Goal: Transaction & Acquisition: Purchase product/service

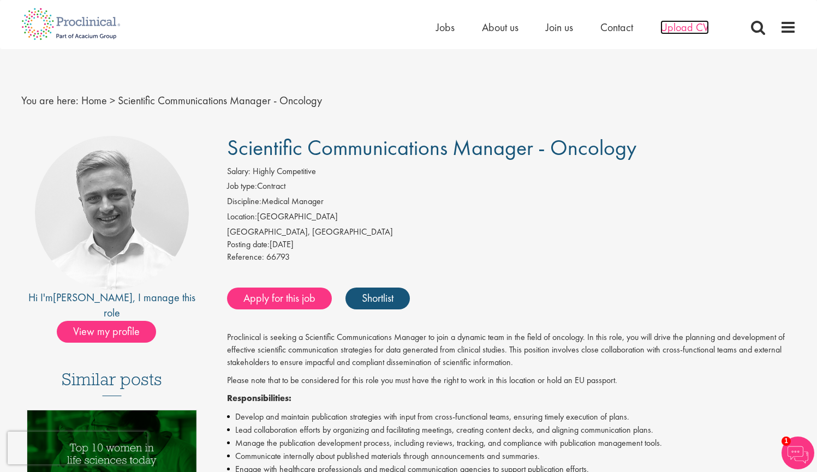
click at [678, 26] on span "Upload CV" at bounding box center [684, 27] width 49 height 14
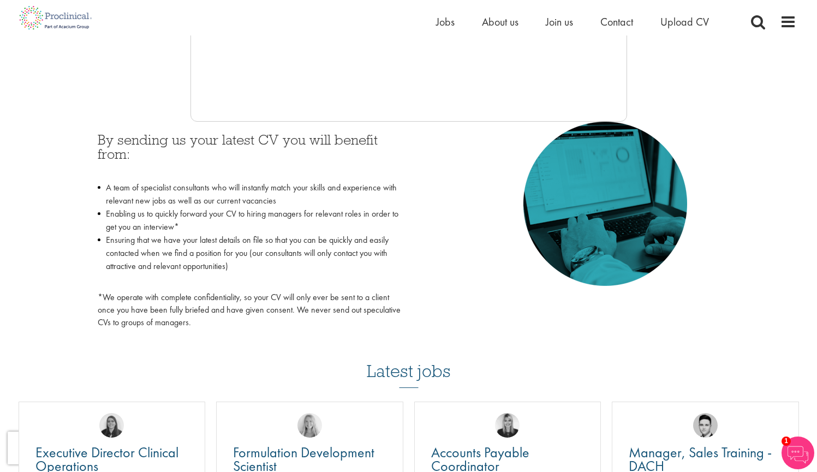
scroll to position [432, 0]
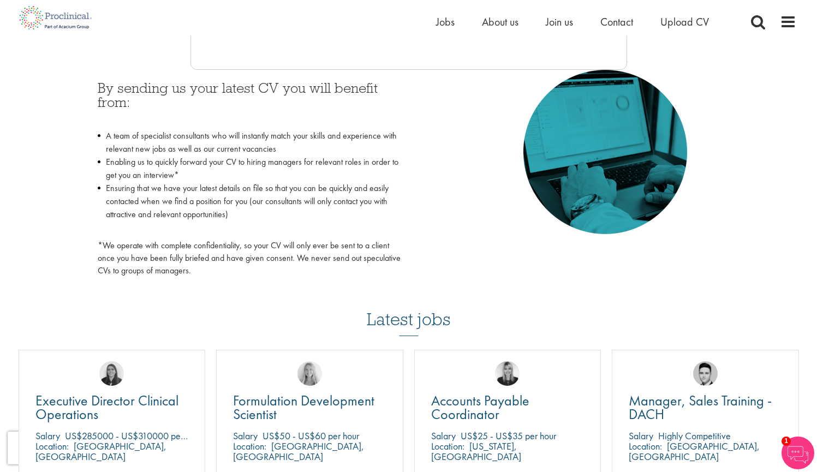
scroll to position [765, 0]
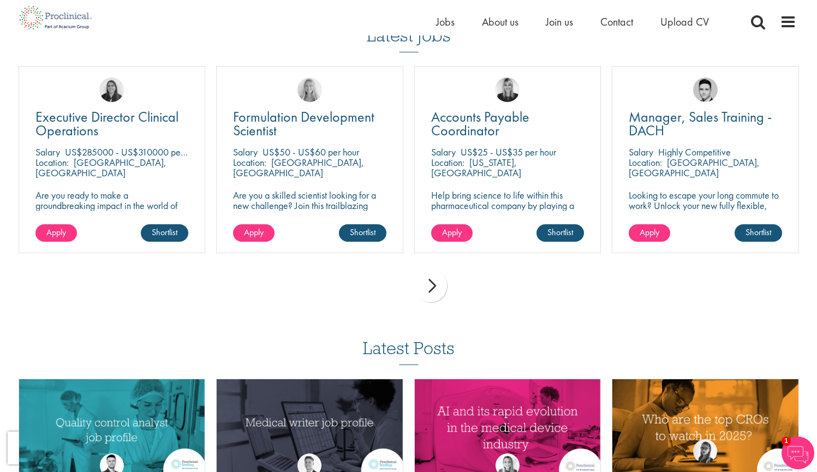
click at [435, 282] on div "next" at bounding box center [430, 286] width 33 height 33
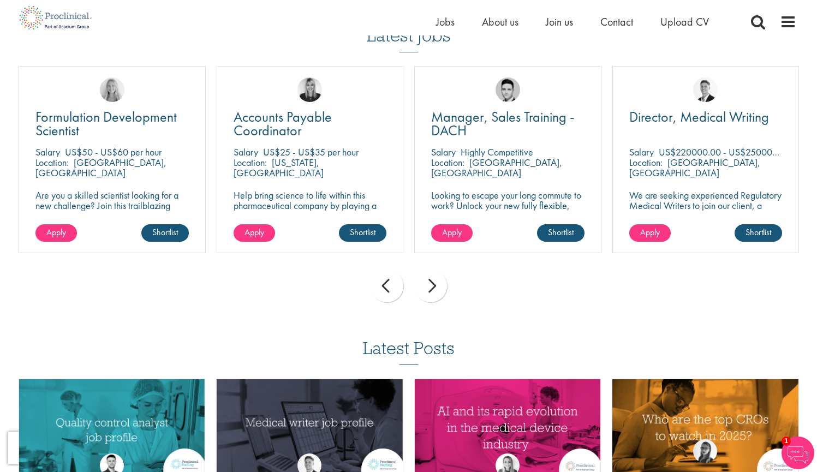
click at [441, 285] on div "next" at bounding box center [430, 286] width 33 height 33
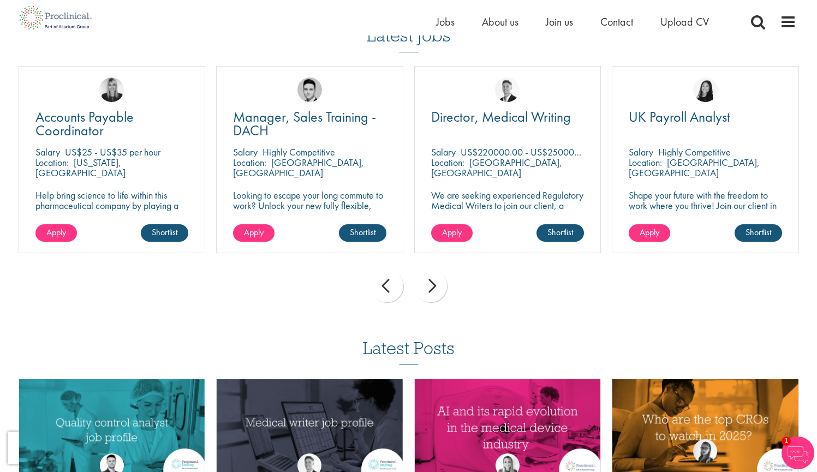
click at [432, 279] on div "next" at bounding box center [430, 286] width 33 height 33
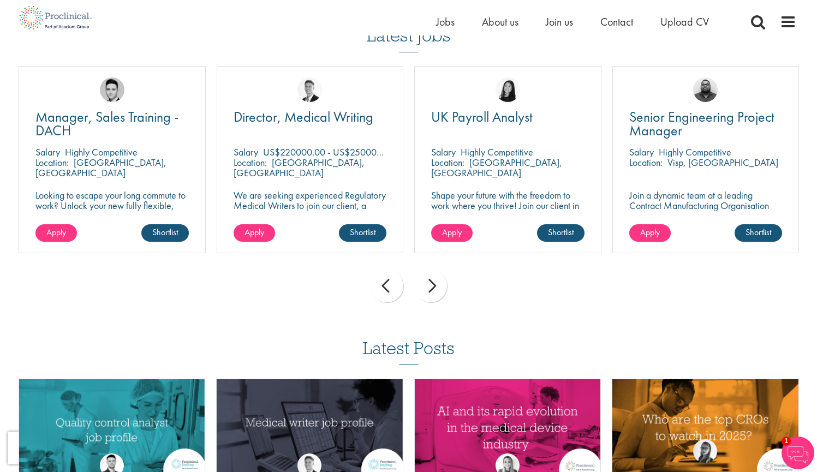
click at [432, 279] on div "next" at bounding box center [430, 286] width 33 height 33
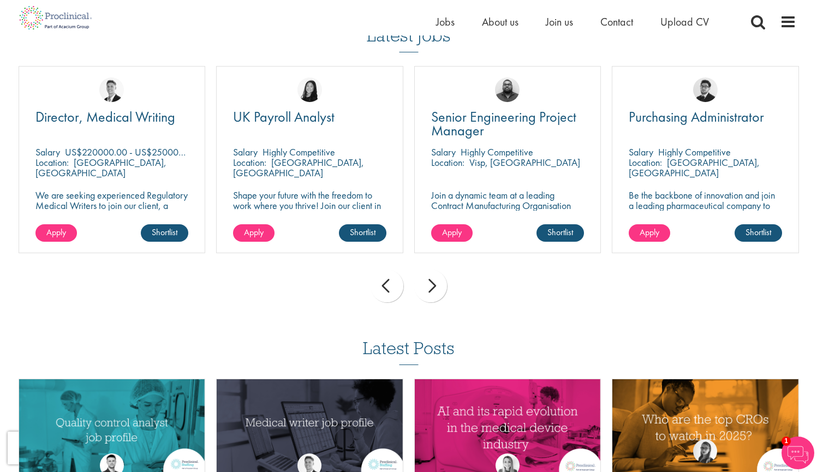
click at [432, 279] on div "next" at bounding box center [430, 286] width 33 height 33
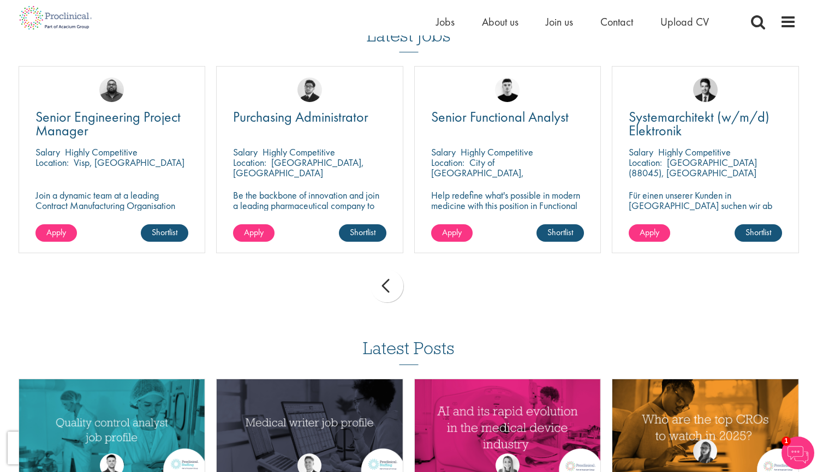
click at [432, 279] on div "prev next" at bounding box center [408, 287] width 791 height 47
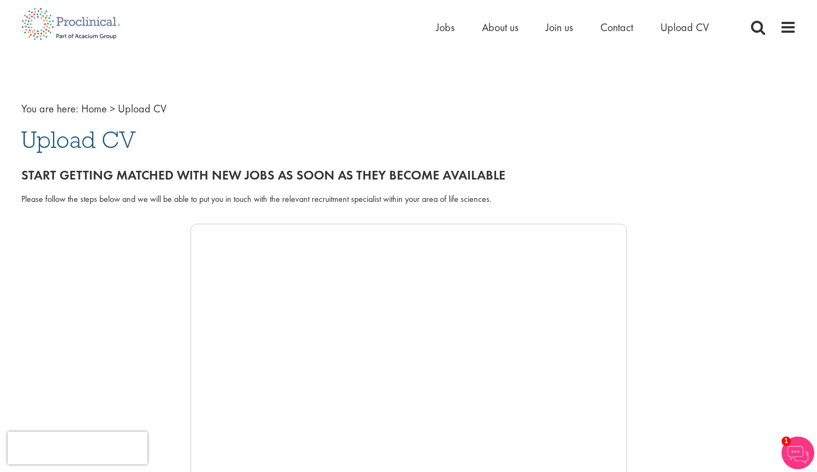
scroll to position [0, 0]
click at [676, 33] on span "Upload CV" at bounding box center [684, 27] width 49 height 14
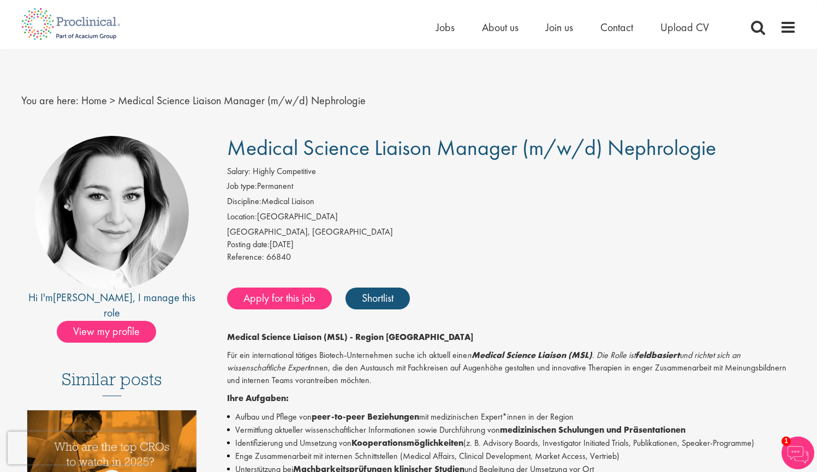
click at [150, 217] on img at bounding box center [112, 213] width 154 height 154
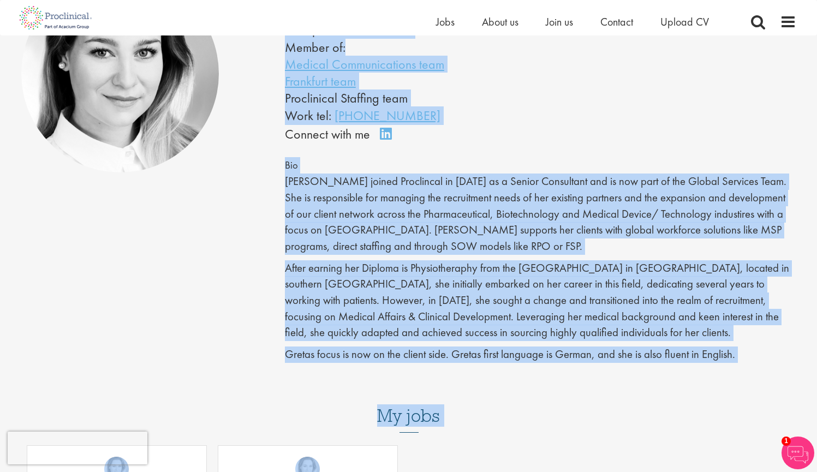
scroll to position [159, 0]
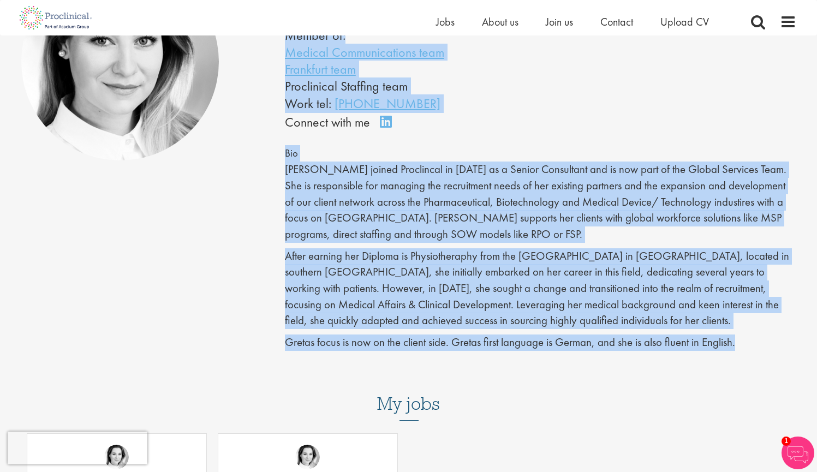
drag, startPoint x: 290, startPoint y: 98, endPoint x: 535, endPoint y: 368, distance: 364.8
click at [535, 368] on div "Greta Prestel Principal Consultant - EU Member of: Medical Communications team …" at bounding box center [408, 372] width 791 height 830
copy div "Greta Prestel Principal Consultant - EU Member of: Medical Communications team …"
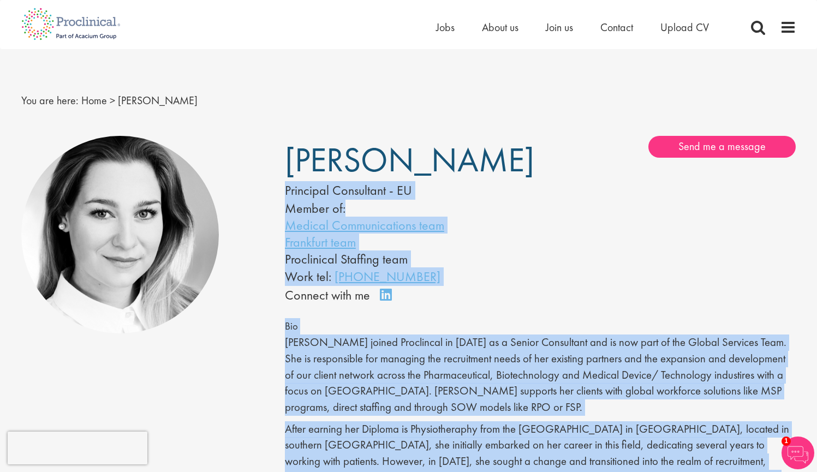
scroll to position [-1, 0]
click at [597, 174] on div "Greta Prestel Principal Consultant - EU Member of: Medical Communications team …" at bounding box center [541, 220] width 528 height 169
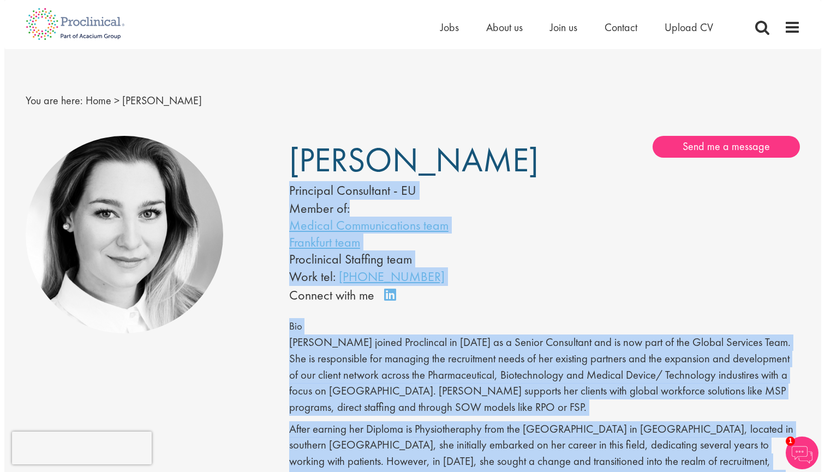
scroll to position [0, 0]
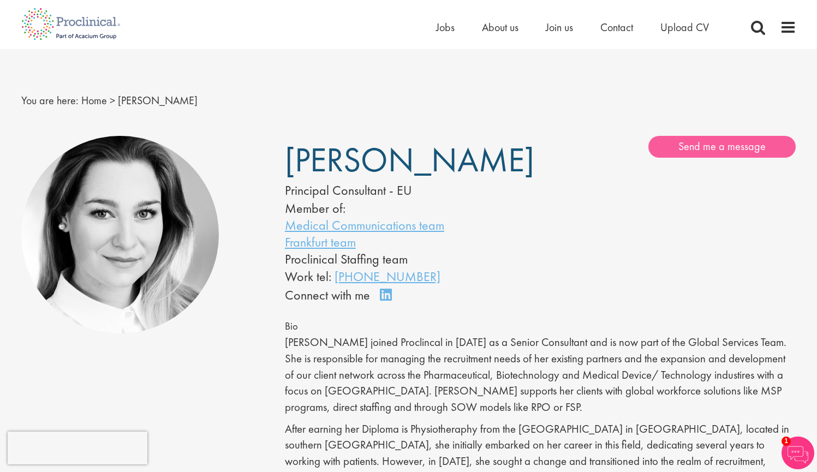
click at [661, 145] on link "Send me a message" at bounding box center [721, 147] width 147 height 22
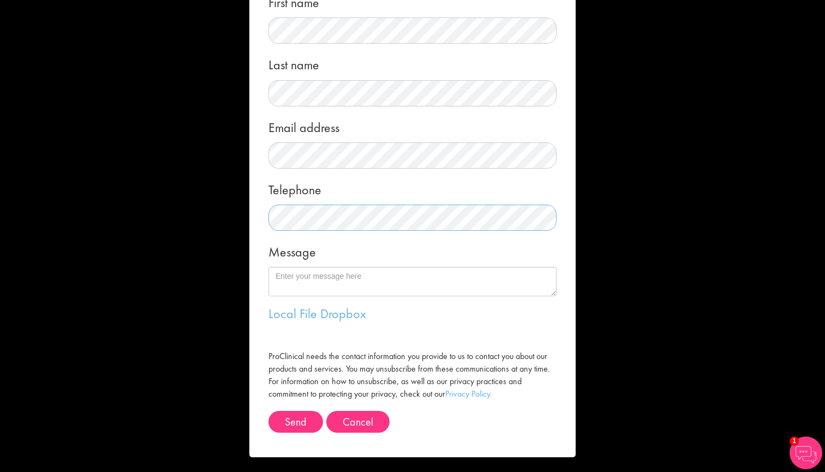
scroll to position [88, 0]
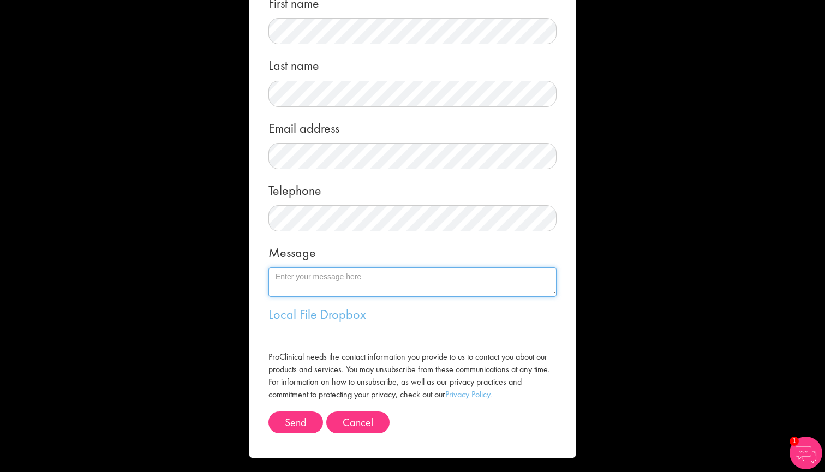
click at [319, 288] on textarea "Message" at bounding box center [413, 281] width 288 height 29
paste textarea "Dear Greta, I recently completed my PhD in Cancer Medicine at the NIH (with pri…"
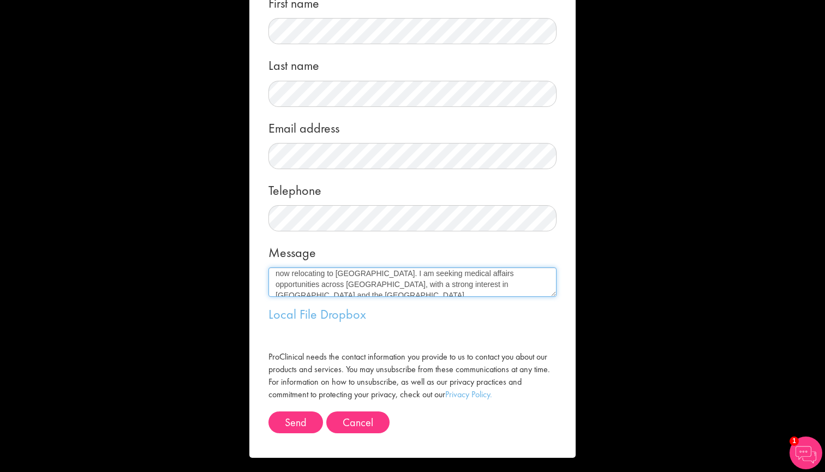
scroll to position [35, 0]
drag, startPoint x: 313, startPoint y: 284, endPoint x: 273, endPoint y: 281, distance: 39.9
click at [273, 281] on textarea "Dear Greta, I recently completed my PhD in Cancer Medicine at the NIH (with pri…" at bounding box center [413, 281] width 288 height 29
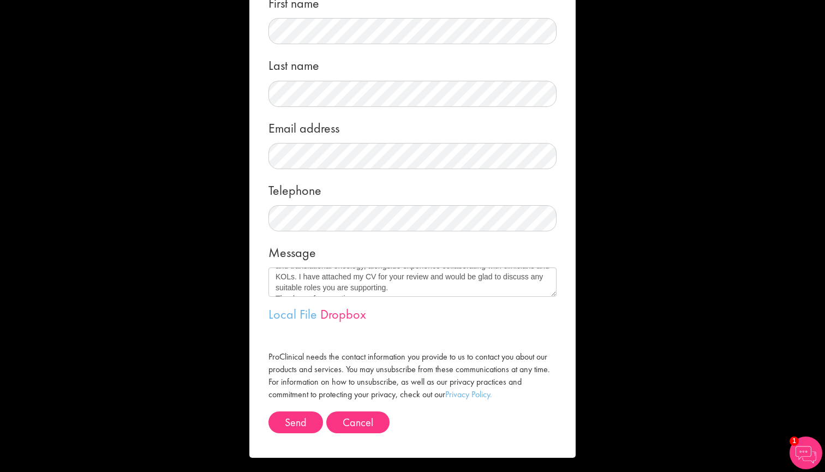
click at [338, 318] on link "Dropbox" at bounding box center [343, 314] width 46 height 17
click at [272, 315] on link "Local File" at bounding box center [293, 314] width 49 height 17
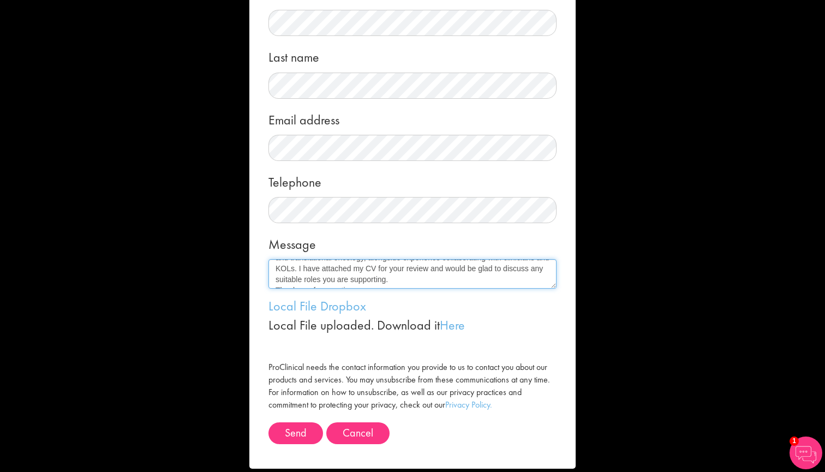
click at [340, 278] on textarea "Dear Greta, I recently completed my PhD in Cancer Medicine at the NIH (with pri…" at bounding box center [413, 273] width 288 height 29
click at [274, 281] on textarea "Dear Greta, I recently completed my PhD in Cancer Medicine at the NIH (with pri…" at bounding box center [413, 273] width 288 height 29
click at [321, 273] on textarea "Dear Greta, I recently completed my PhD in Cancer Medicine at the NIH (with pri…" at bounding box center [413, 273] width 288 height 29
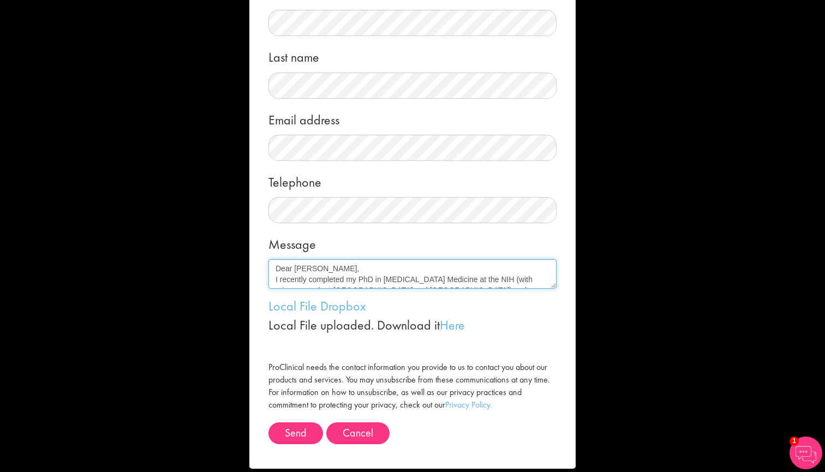
click at [270, 281] on textarea "Dear Greta, I recently completed my PhD in Cancer Medicine at the NIH (with pri…" at bounding box center [413, 273] width 288 height 29
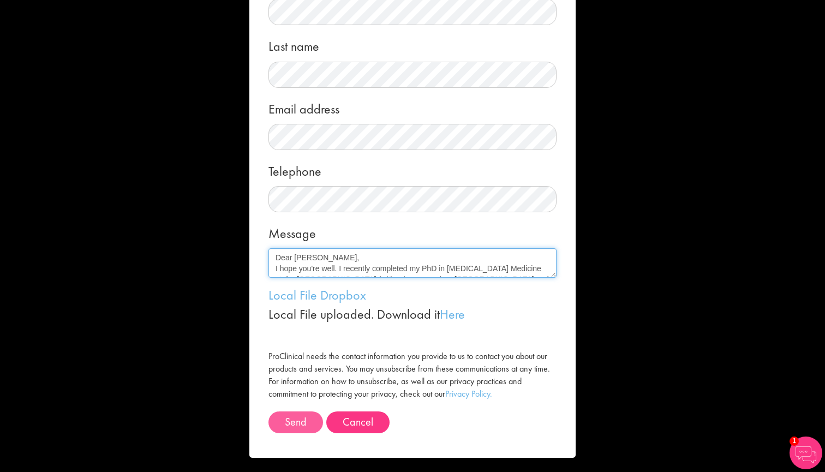
scroll to position [107, 0]
type textarea "Dear Greta, I hope you're well. I recently completed my PhD in Cancer Medicine …"
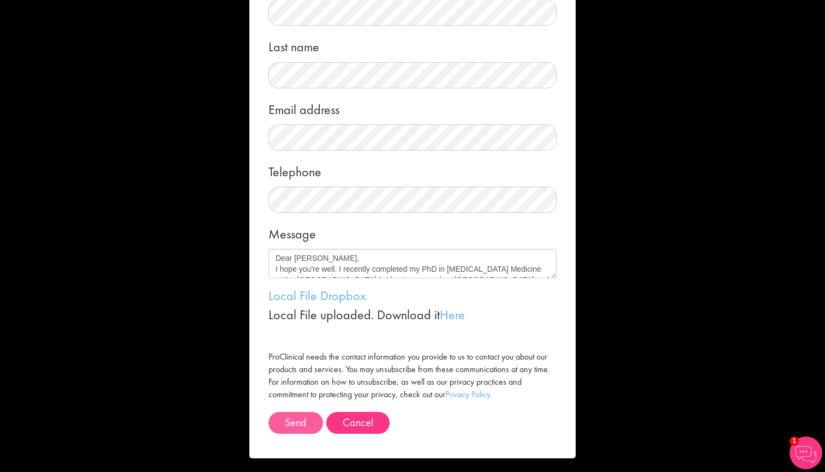
click at [294, 419] on button "Send" at bounding box center [296, 423] width 55 height 22
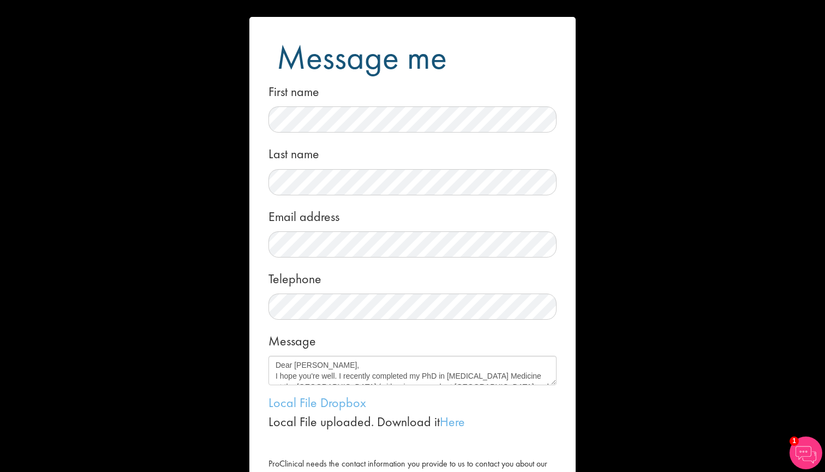
scroll to position [0, 0]
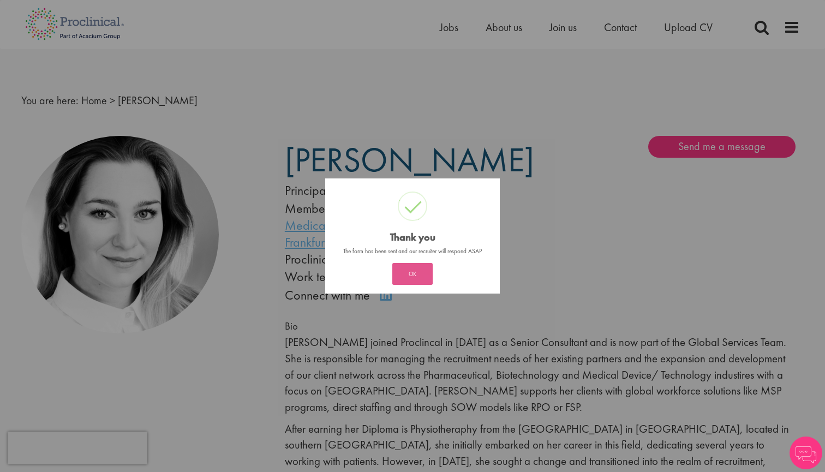
click at [412, 276] on button "OK" at bounding box center [412, 274] width 40 height 22
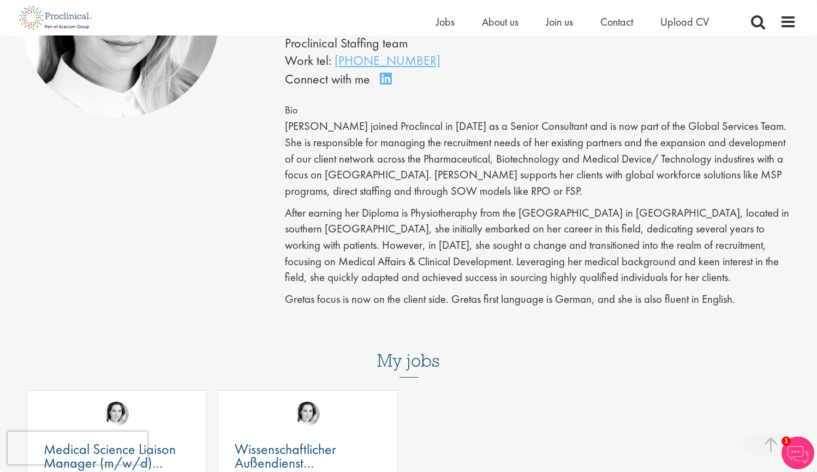
scroll to position [439, 0]
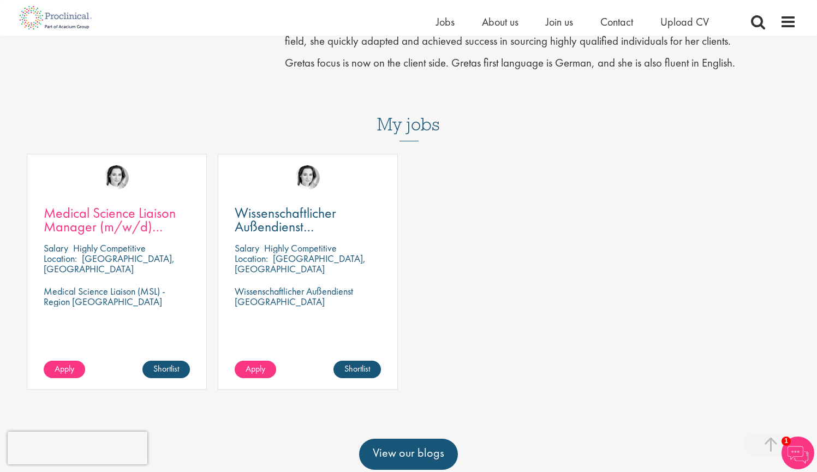
click at [123, 215] on span "Medical Science Liaison Manager (m/w/d) Nephrologie" at bounding box center [110, 227] width 132 height 46
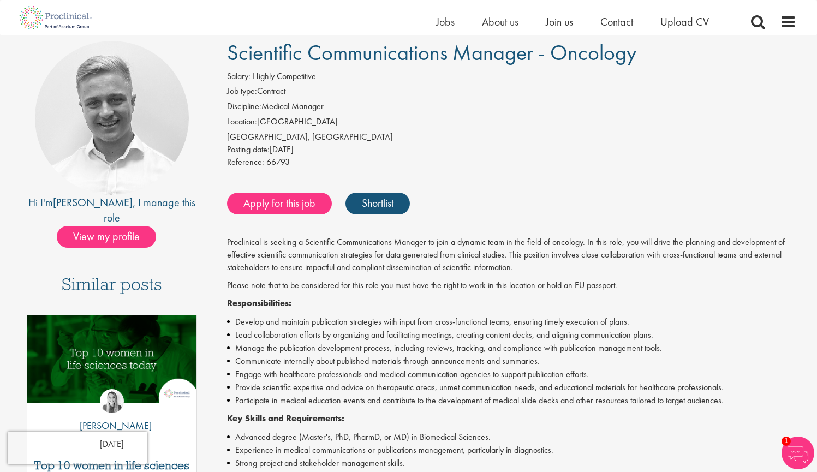
scroll to position [52, 0]
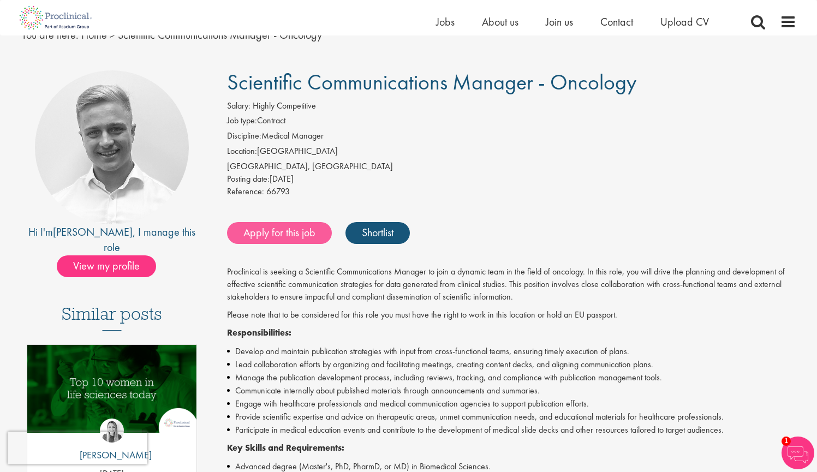
click at [305, 226] on link "Apply for this job" at bounding box center [279, 233] width 105 height 22
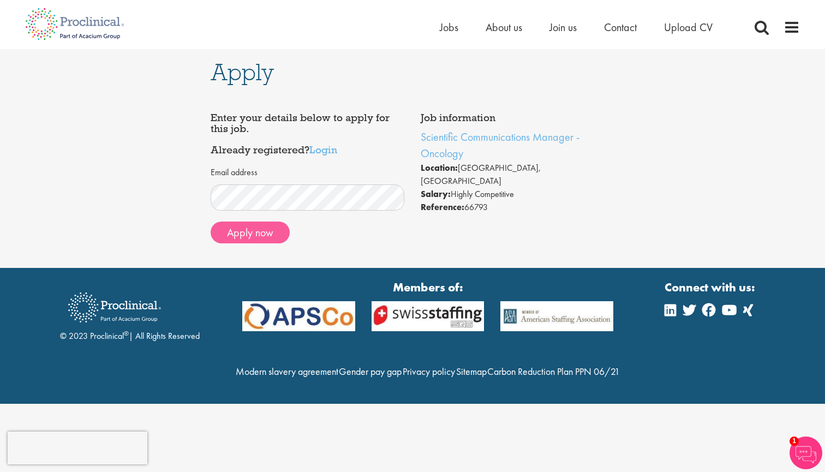
click at [257, 233] on button "Apply now" at bounding box center [250, 233] width 79 height 22
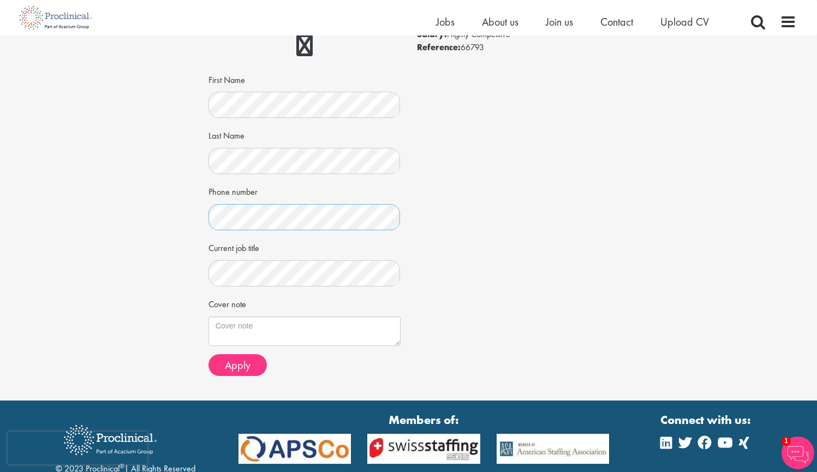
scroll to position [181, 0]
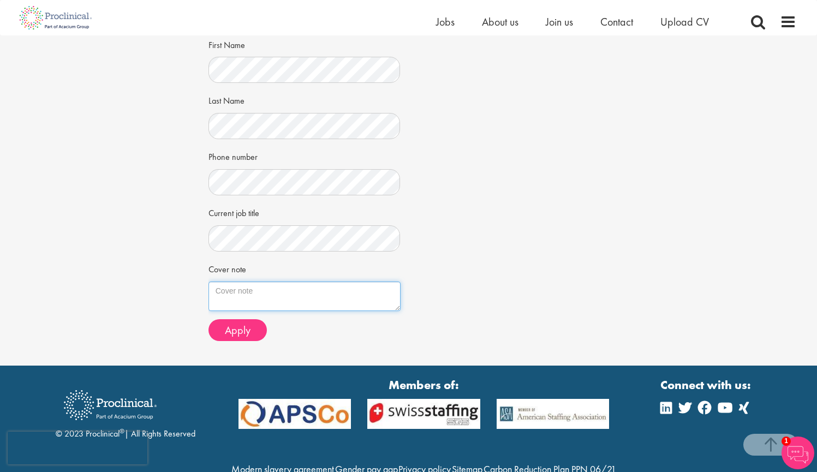
click at [229, 305] on textarea "Cover note" at bounding box center [305, 296] width 192 height 29
paste textarea "Dear [PERSON_NAME], I am writing to express my interest in the Scientific Commu…"
click at [255, 303] on textarea "Dear [PERSON_NAME], I am writing to express my interest in the Scientific Commu…" at bounding box center [305, 296] width 192 height 29
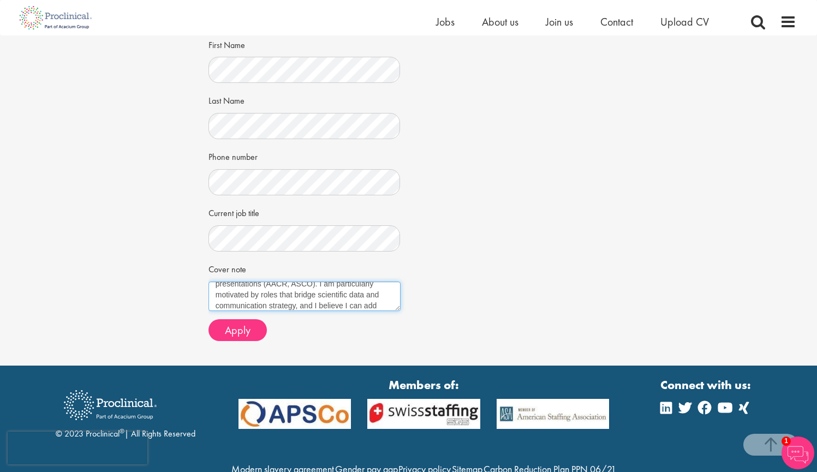
click at [292, 302] on textarea "Dear [PERSON_NAME], I am writing to express my interest in the Scientific Commu…" at bounding box center [305, 296] width 192 height 29
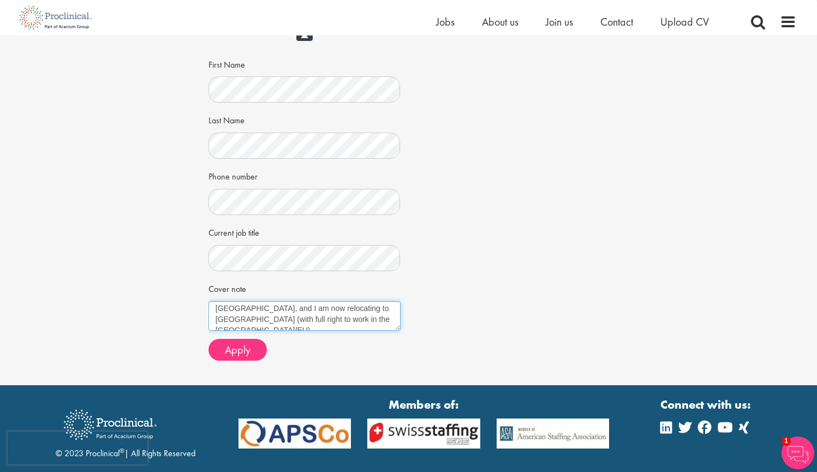
scroll to position [69, 0]
click at [301, 327] on textarea "Dear Joshua, I am writing to express my interest in the Scientific Communicatio…" at bounding box center [305, 315] width 192 height 29
click at [297, 323] on textarea "Dear Joshua, I am writing to express my interest in the Scientific Communicatio…" at bounding box center [305, 315] width 192 height 29
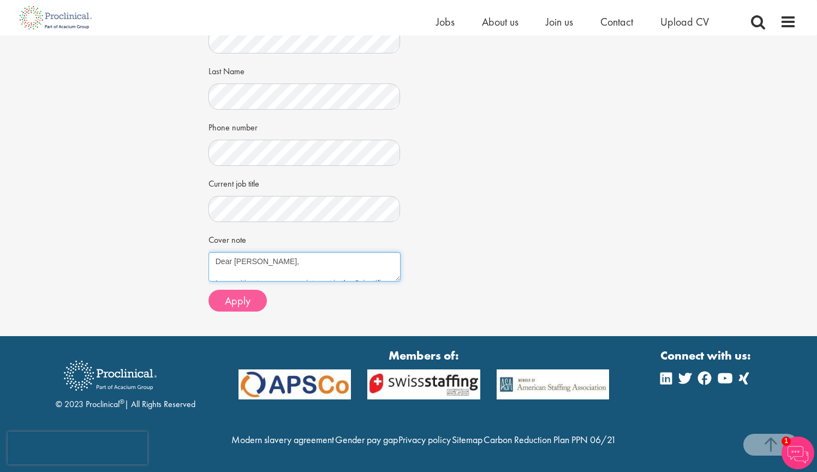
scroll to position [242, 0]
type textarea "Dear Joshua, I am writing to express my interest in the Scientific Communicatio…"
click at [253, 290] on button "Apply" at bounding box center [238, 301] width 58 height 22
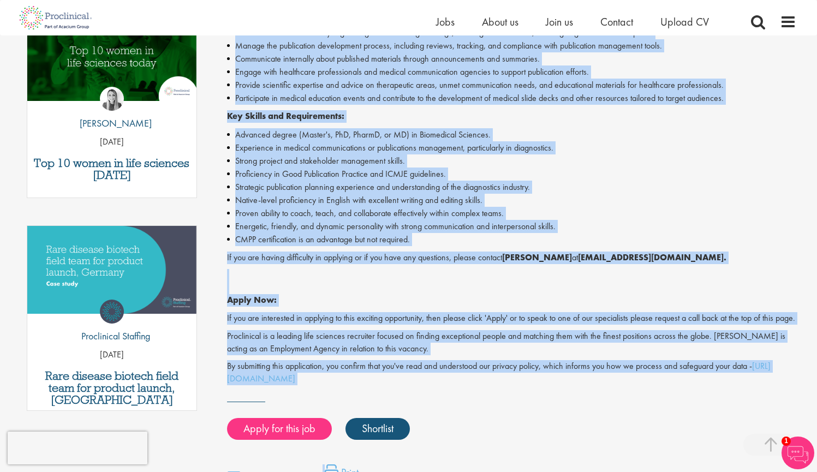
scroll to position [414, 0]
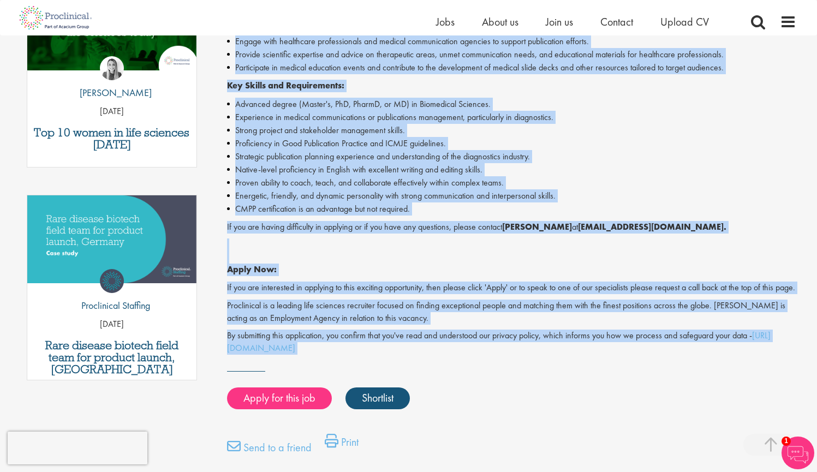
drag, startPoint x: 231, startPoint y: 145, endPoint x: 623, endPoint y: 372, distance: 453.0
click at [623, 372] on div "Scientific Communications Manager - Oncology Salary: Highly Competitive Job typ…" at bounding box center [508, 106] width 594 height 796
copy div "Scientific Communications Manager - Oncology Salary: Highly Competitive Job typ…"
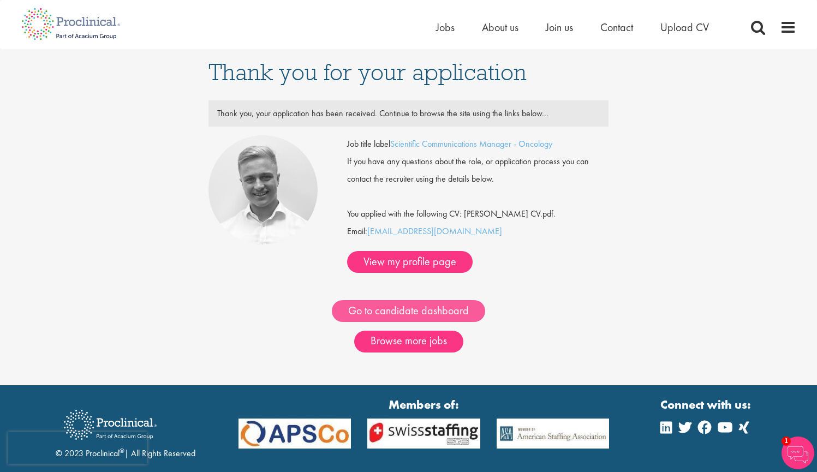
click at [468, 300] on link "Go to candidate dashboard" at bounding box center [408, 311] width 153 height 22
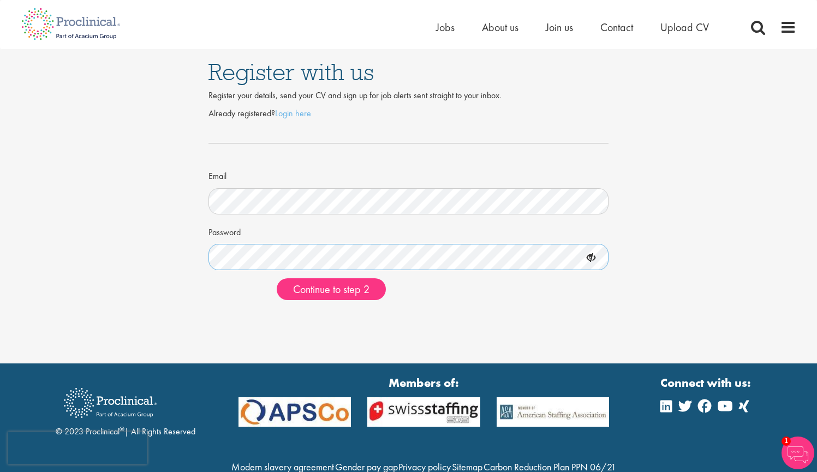
click at [331, 288] on button "Continue to step 2" at bounding box center [331, 289] width 109 height 22
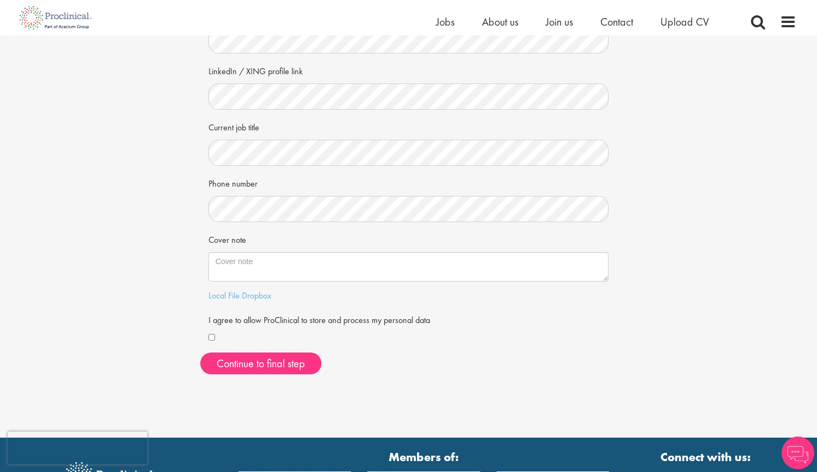
scroll to position [159, 0]
